Goal: Obtain resource: Obtain resource

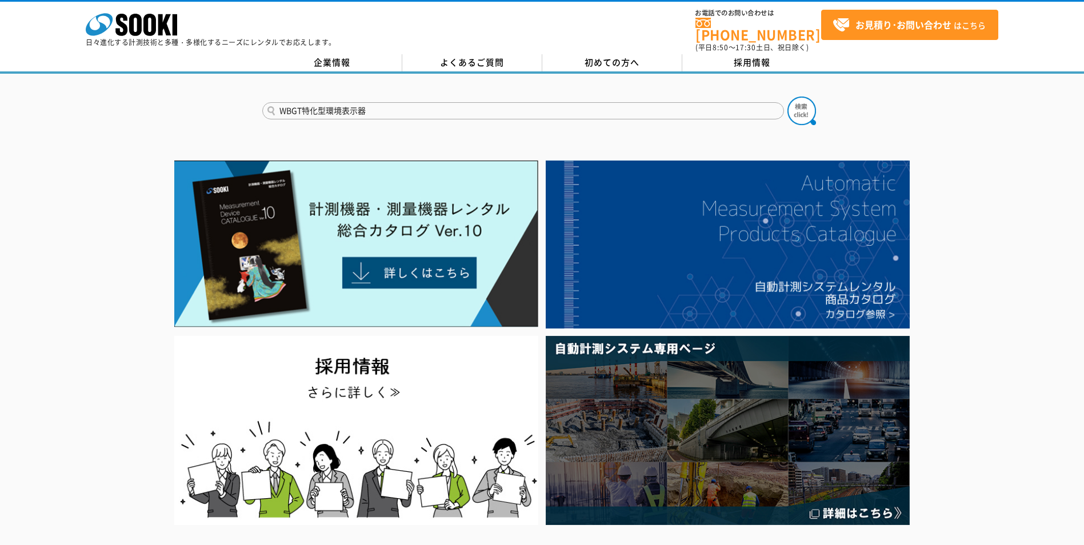
type input "WBGT特化型環境表示器"
click at [788, 97] on button at bounding box center [802, 111] width 29 height 29
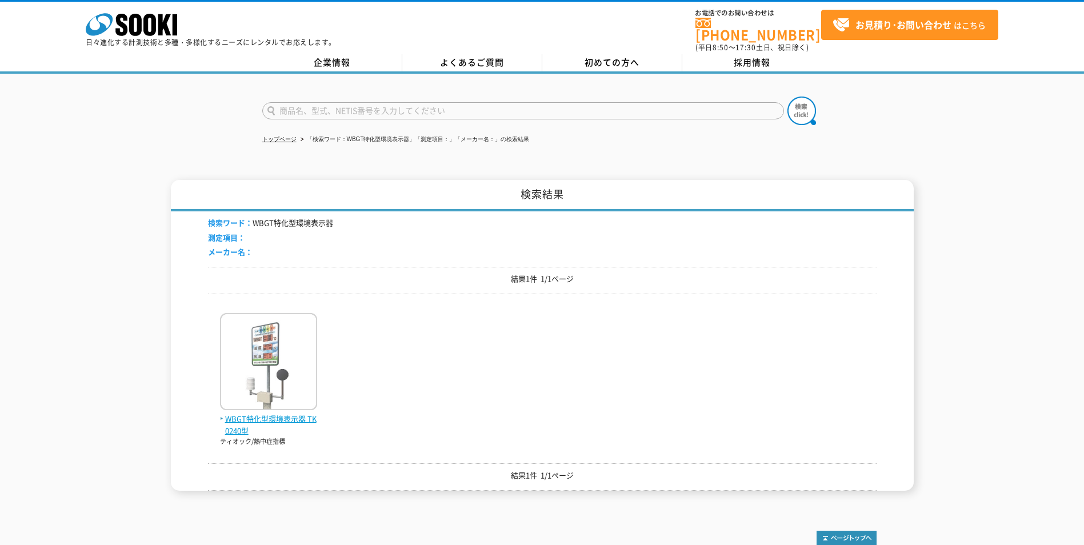
click at [273, 352] on img at bounding box center [268, 363] width 97 height 100
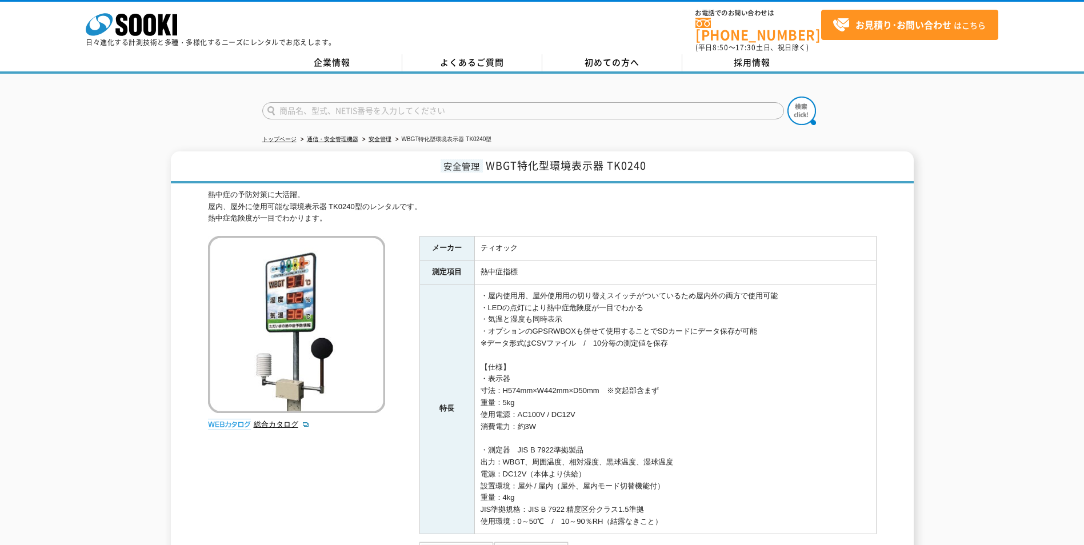
scroll to position [171, 0]
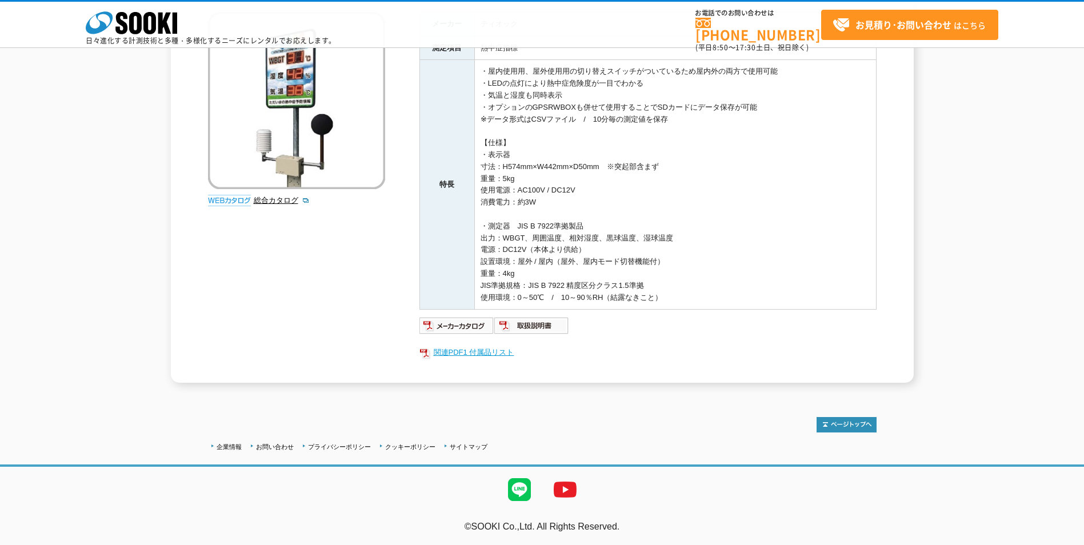
click at [458, 349] on link "関連PDF1 付属品リスト" at bounding box center [648, 352] width 457 height 15
